Goal: Entertainment & Leisure: Consume media (video, audio)

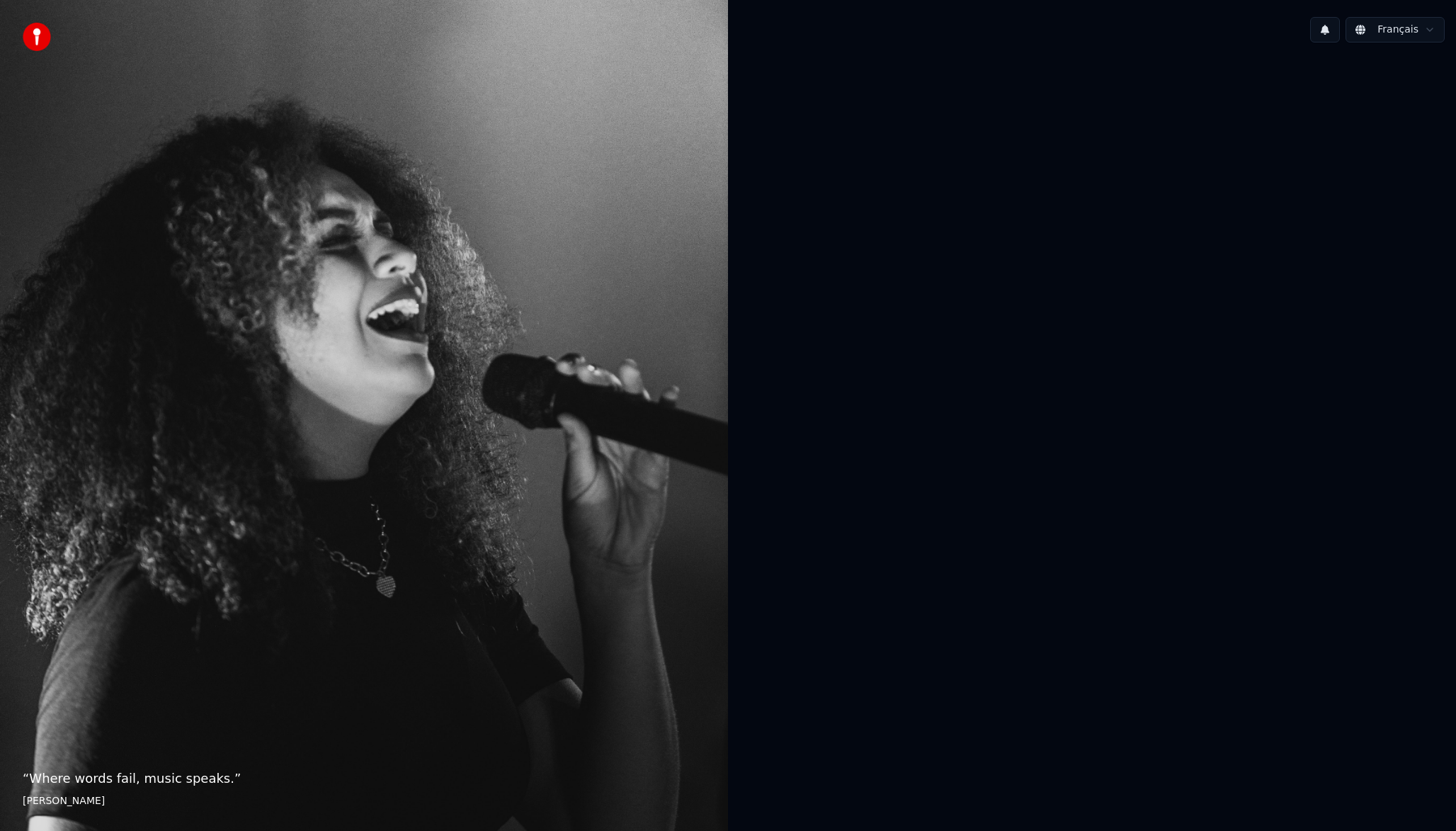
click at [955, 266] on div at bounding box center [1092, 414] width 728 height 721
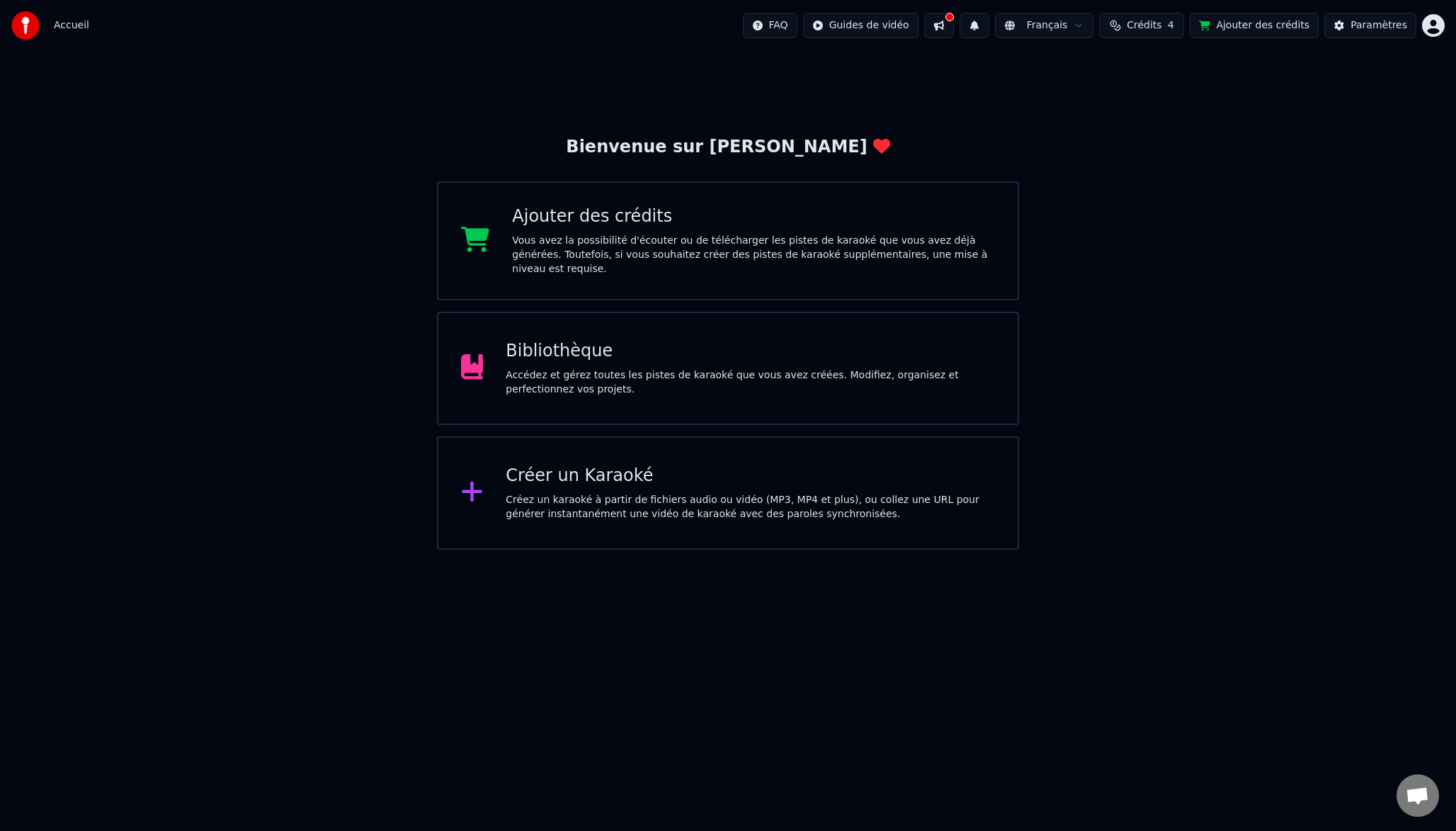
click at [709, 352] on div "Bibliothèque" at bounding box center [750, 351] width 489 height 23
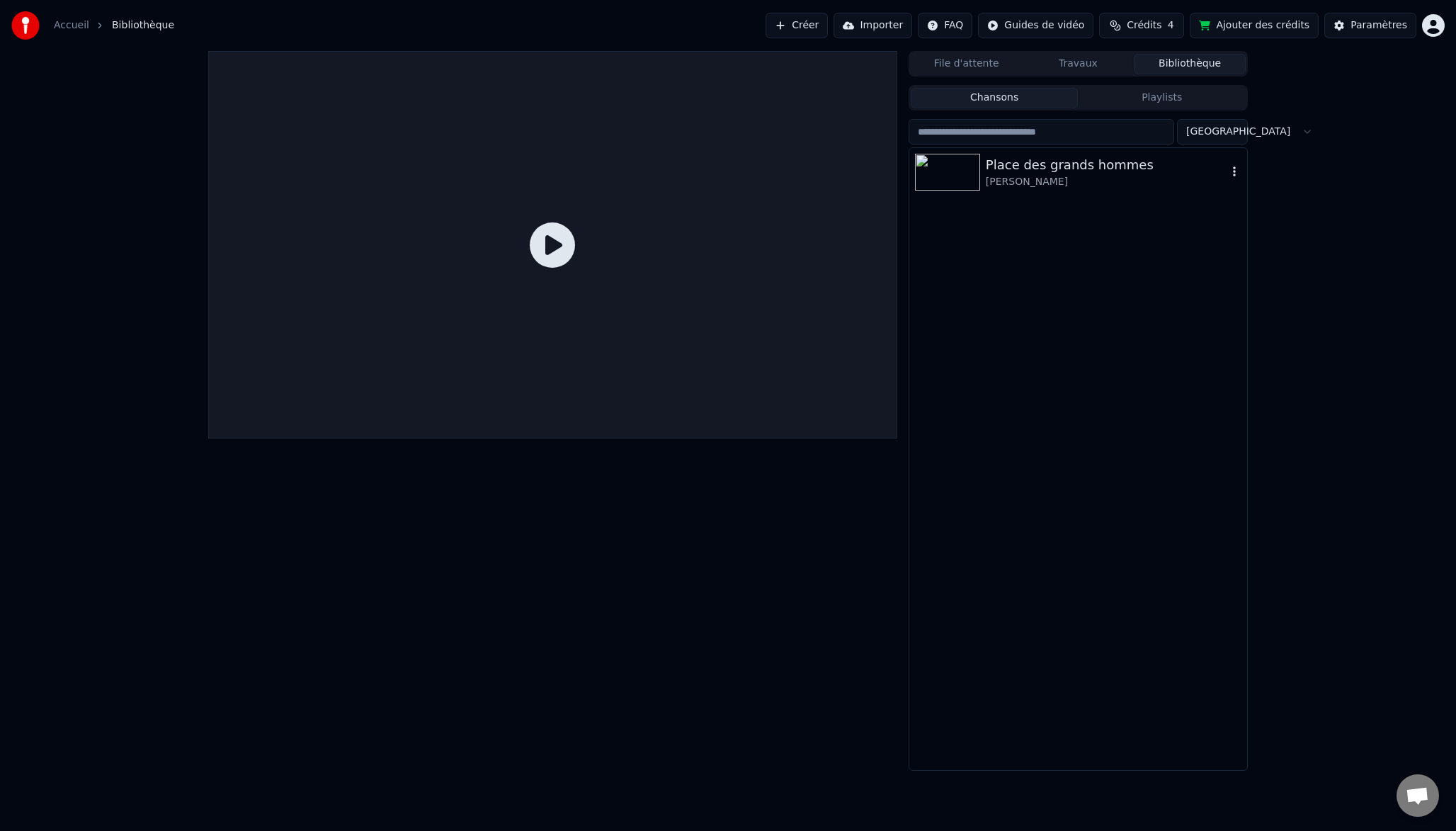
click at [1033, 178] on div "[PERSON_NAME]" at bounding box center [1107, 182] width 241 height 14
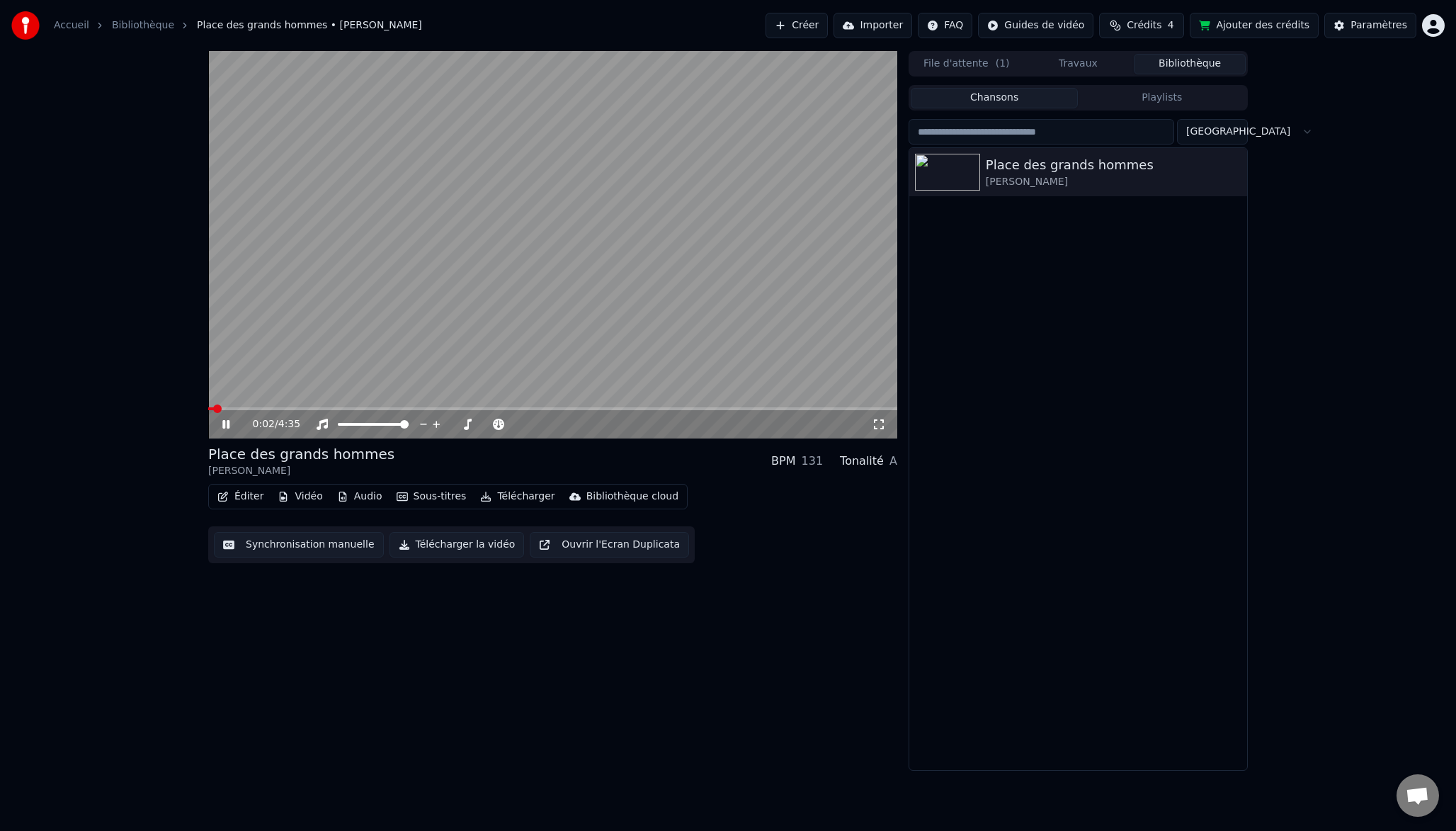
click at [259, 412] on div "0:02 / 4:35" at bounding box center [552, 425] width 689 height 28
click at [267, 409] on span at bounding box center [552, 409] width 689 height 3
click at [831, 410] on div "0:26 / 4:35" at bounding box center [552, 425] width 689 height 28
click at [833, 410] on div "0:26 / 4:35" at bounding box center [552, 425] width 689 height 28
click at [836, 407] on span at bounding box center [552, 409] width 689 height 3
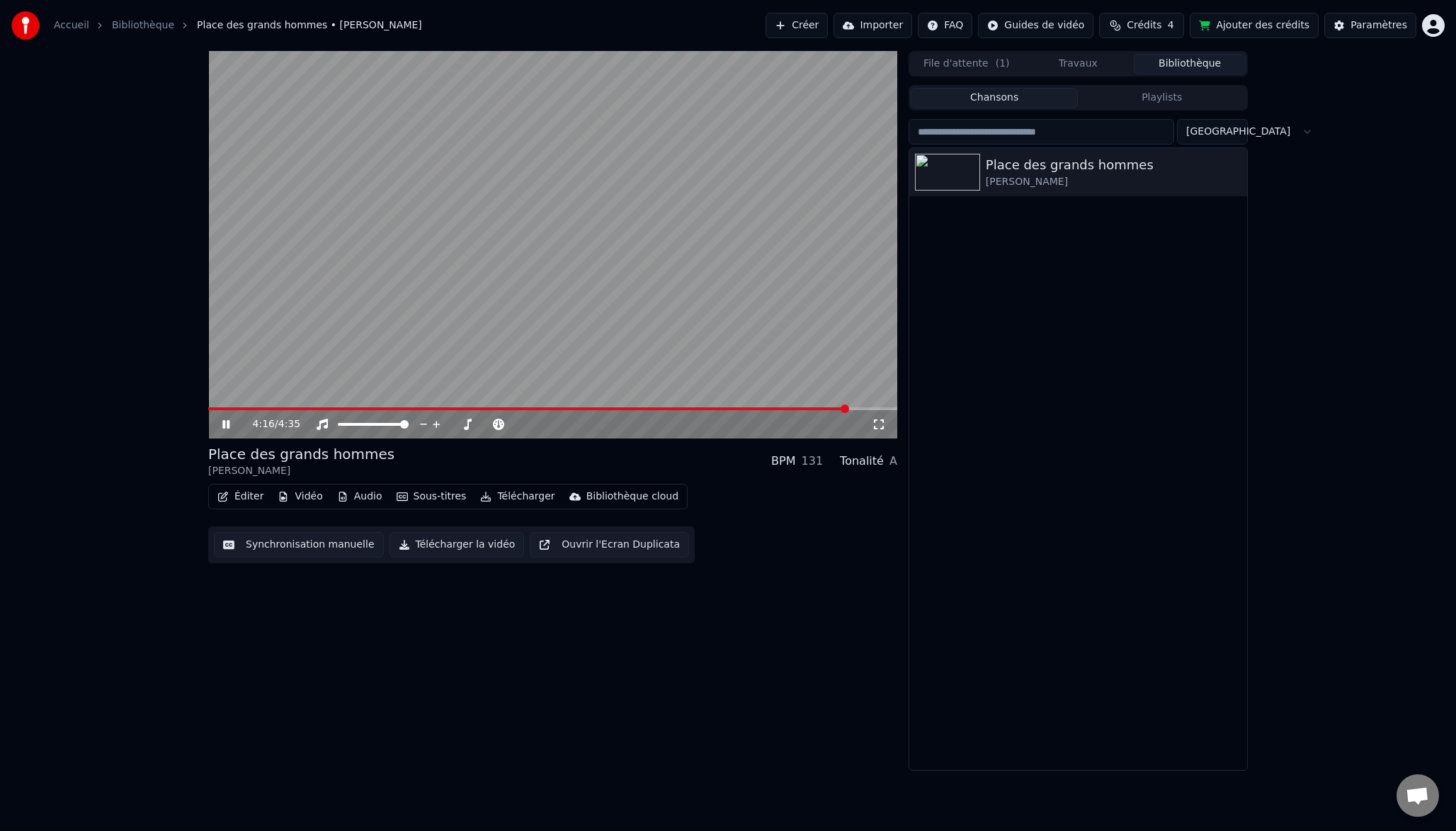
click at [572, 268] on video at bounding box center [552, 245] width 689 height 387
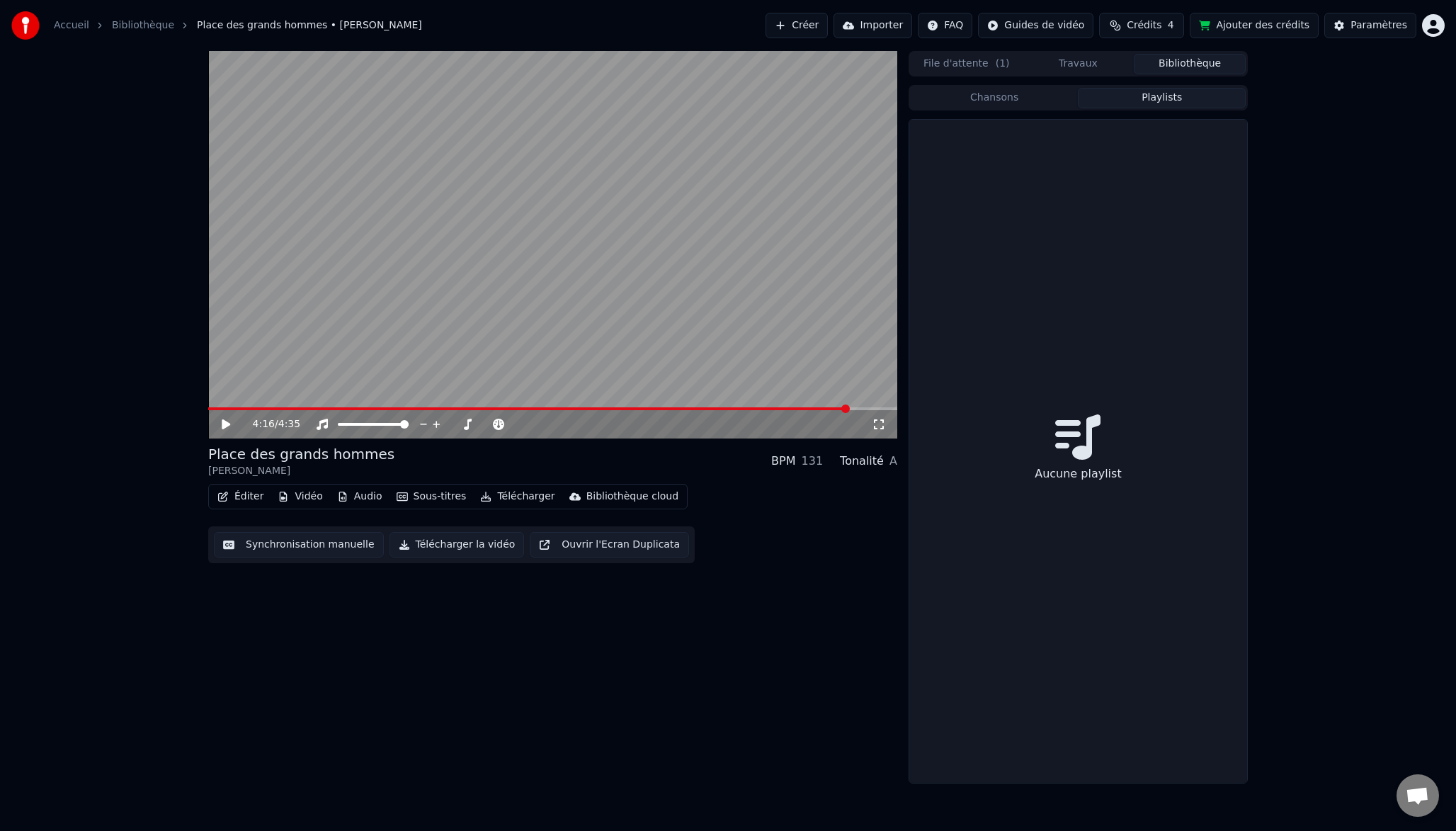
click at [1161, 99] on button "Playlists" at bounding box center [1161, 98] width 168 height 21
click at [1034, 100] on button "Chansons" at bounding box center [994, 98] width 168 height 21
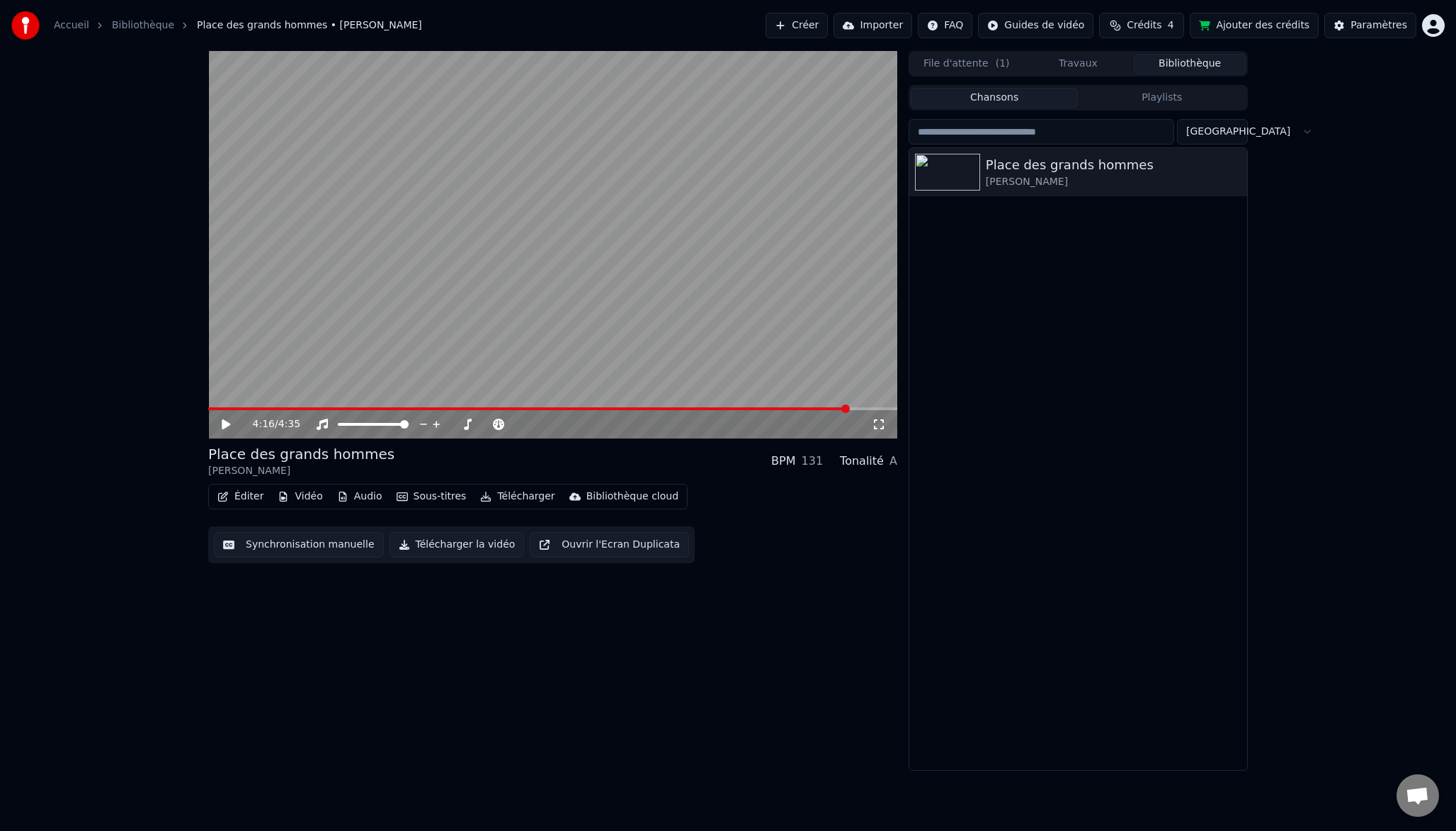
click at [987, 65] on button "File d'attente ( 1 )" at bounding box center [966, 64] width 112 height 21
click at [1163, 62] on button "Bibliothèque" at bounding box center [1189, 64] width 112 height 21
click at [1029, 183] on div "[PERSON_NAME]" at bounding box center [1107, 182] width 241 height 14
click at [1233, 170] on icon "button" at bounding box center [1234, 171] width 14 height 11
click at [1234, 240] on div "Ouvrir le Dossier" at bounding box center [1240, 243] width 166 height 23
